Goal: Information Seeking & Learning: Learn about a topic

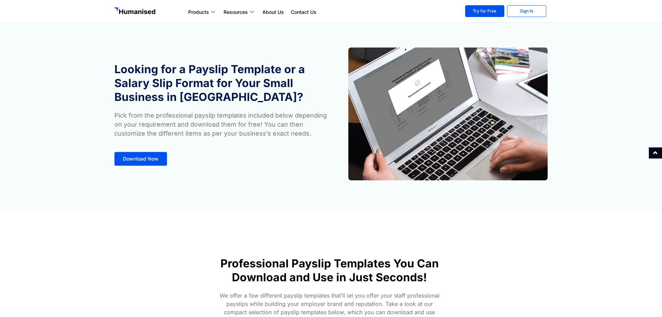
scroll to position [230, 0]
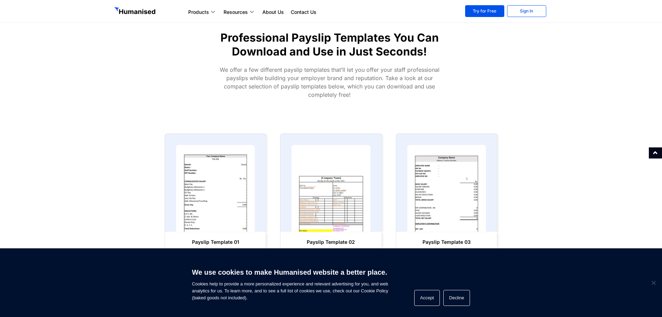
click at [661, 209] on html "Products Payroll Process staff payroll on time accurately with Humanised Payrol…" at bounding box center [331, 178] width 662 height 816
click at [343, 201] on img at bounding box center [331, 188] width 87 height 95
click at [328, 214] on img at bounding box center [331, 188] width 87 height 95
click at [458, 209] on img at bounding box center [446, 188] width 87 height 95
click at [206, 199] on img at bounding box center [215, 188] width 87 height 95
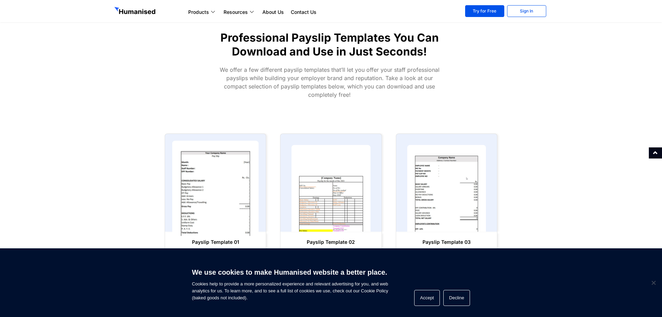
click at [204, 203] on img at bounding box center [215, 188] width 87 height 95
click at [456, 300] on button "Decline" at bounding box center [456, 298] width 27 height 16
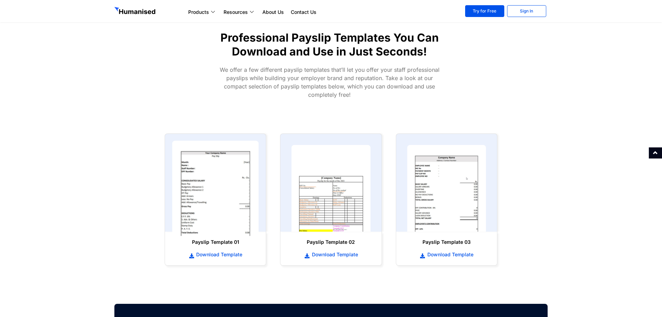
click at [207, 220] on img at bounding box center [215, 188] width 87 height 95
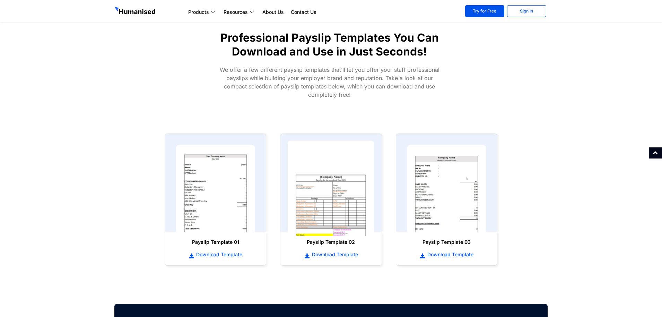
click at [355, 196] on img at bounding box center [331, 188] width 87 height 95
click at [350, 200] on img at bounding box center [331, 188] width 87 height 95
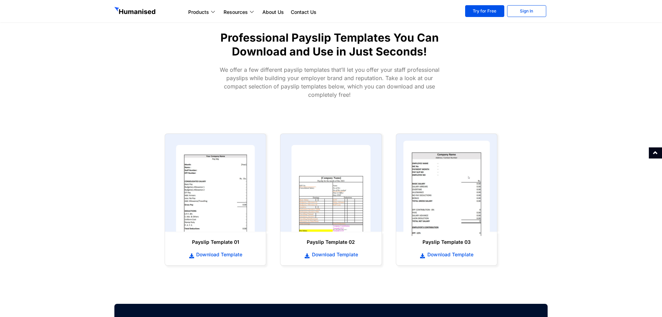
click at [454, 207] on img at bounding box center [446, 188] width 87 height 95
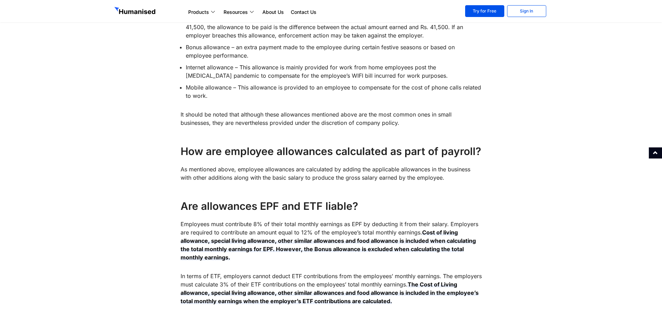
scroll to position [781, 0]
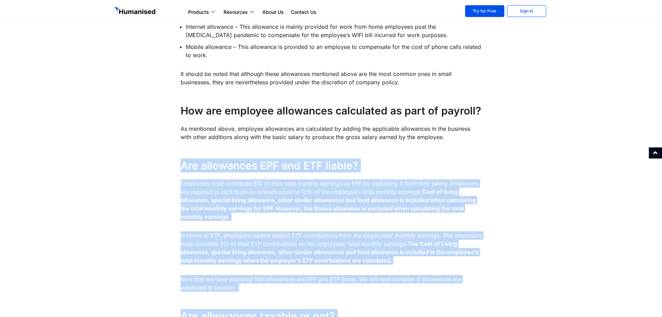
drag, startPoint x: 179, startPoint y: 156, endPoint x: 501, endPoint y: 209, distance: 326.1
click at [501, 209] on div "We are confident that you have heard what an allowance is and its purpose. Allo…" at bounding box center [331, 176] width 440 height 1283
click at [516, 206] on div at bounding box center [518, 176] width 66 height 1283
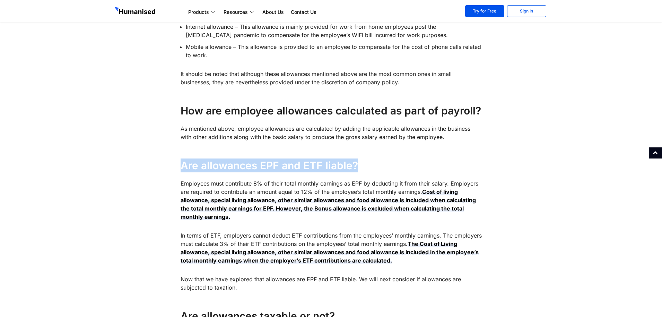
drag, startPoint x: 179, startPoint y: 158, endPoint x: 364, endPoint y: 158, distance: 185.4
click at [364, 158] on div "We are confident that you have heard what an allowance is and its purpose. Allo…" at bounding box center [331, 176] width 308 height 1283
click at [202, 158] on h4 "Are allowances EPF and ETF liable?" at bounding box center [331, 165] width 301 height 14
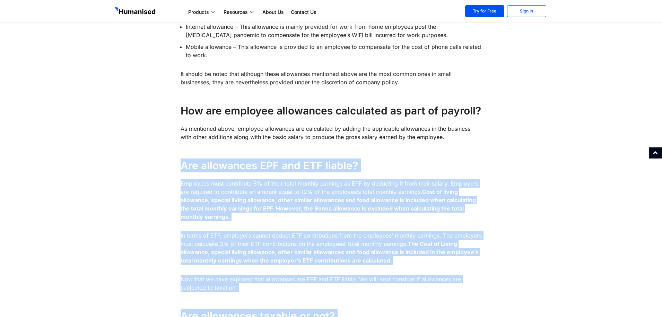
drag, startPoint x: 181, startPoint y: 156, endPoint x: 487, endPoint y: 272, distance: 327.1
click at [487, 272] on div "We are confident that you have heard what an allowance is and its purpose. Allo…" at bounding box center [331, 176] width 440 height 1283
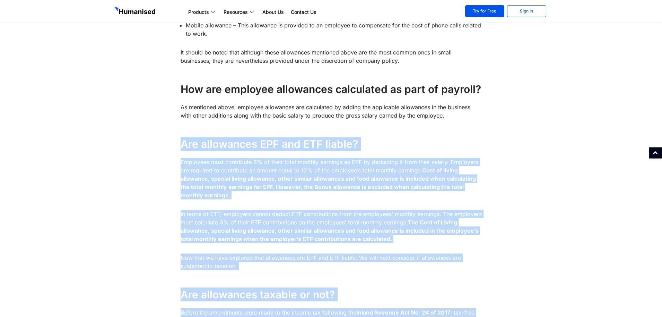
scroll to position [862, 0]
